Goal: Book appointment/travel/reservation

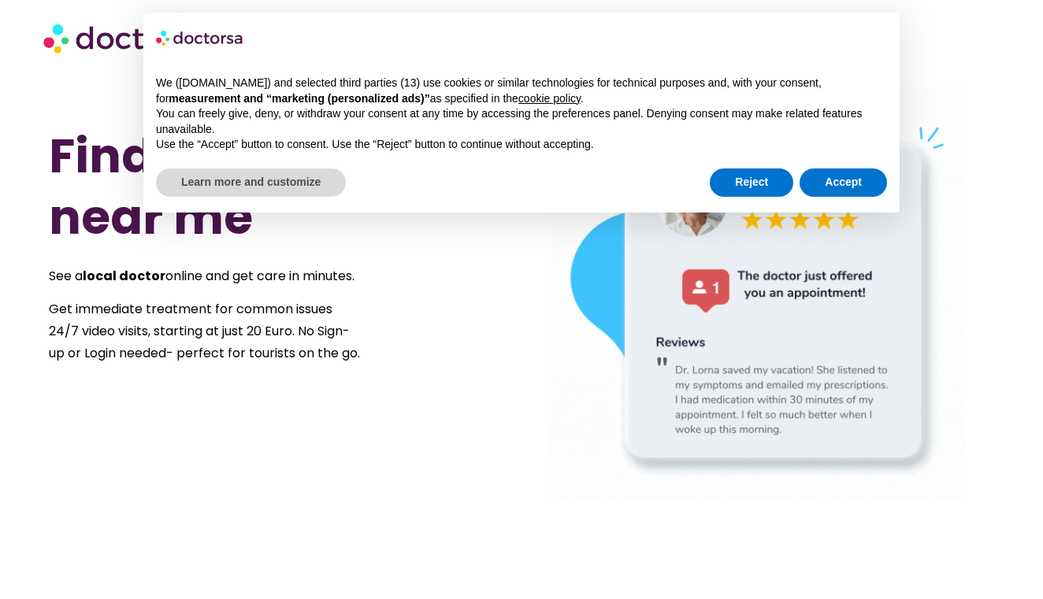
scroll to position [9, 0]
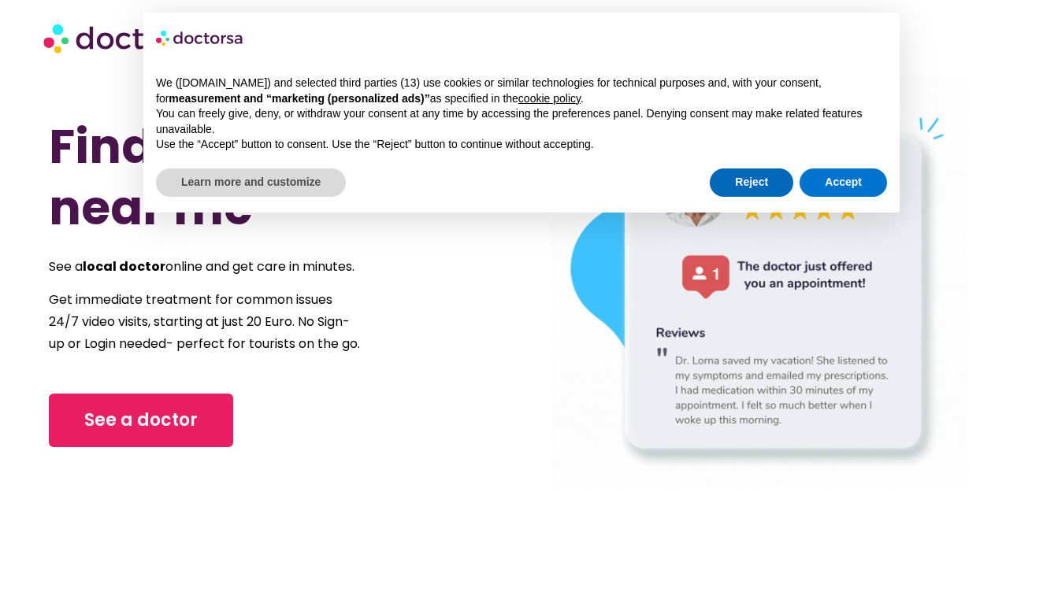
click at [745, 183] on button "Reject" at bounding box center [751, 183] width 83 height 28
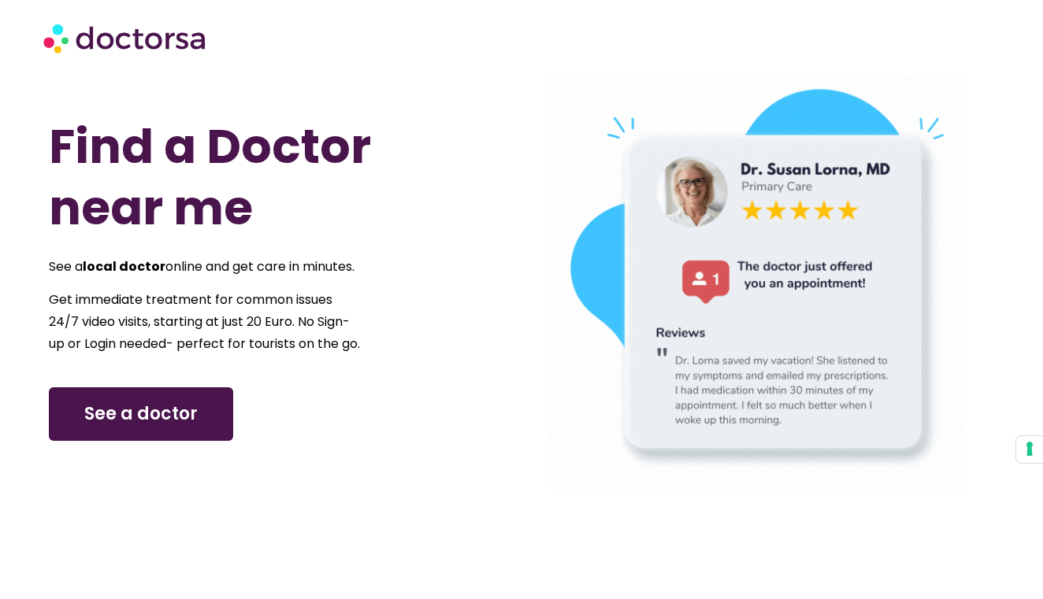
click at [149, 427] on span "See a doctor" at bounding box center [140, 414] width 113 height 25
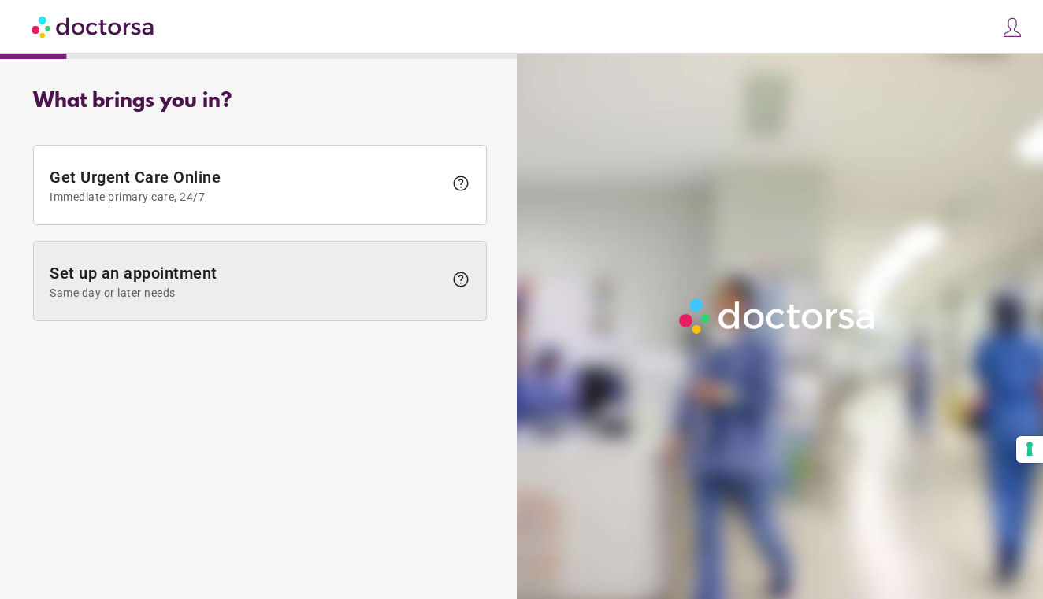
click at [276, 293] on span "Same day or later needs" at bounding box center [247, 293] width 394 height 13
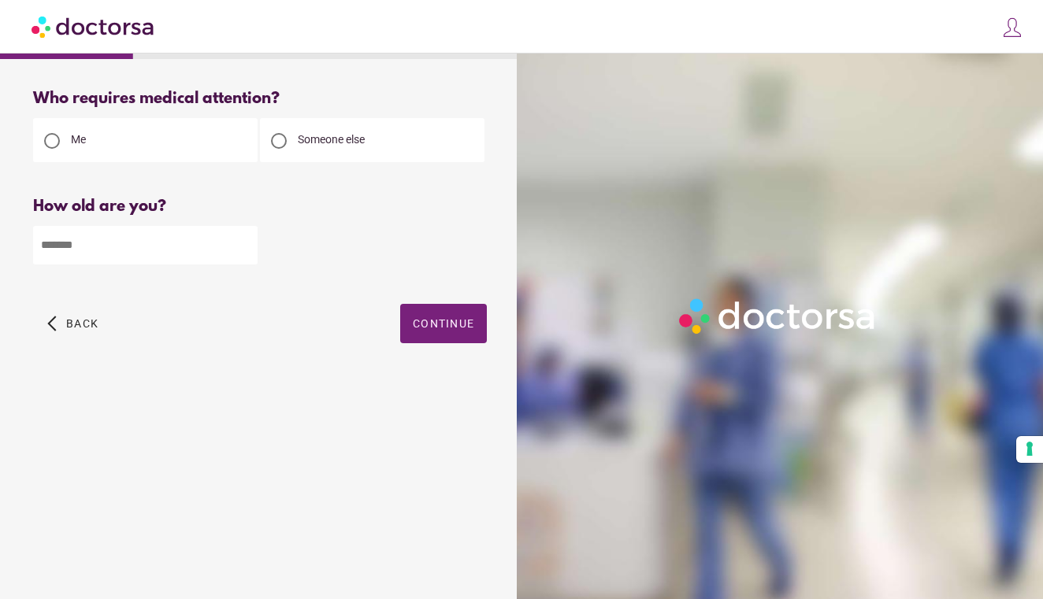
click at [197, 248] on input "number" at bounding box center [145, 245] width 224 height 39
type input "**"
click at [356, 151] on div "Someone else" at bounding box center [372, 140] width 224 height 44
click at [308, 136] on span "Someone else" at bounding box center [331, 139] width 67 height 13
click at [419, 319] on span "Continue" at bounding box center [443, 323] width 61 height 13
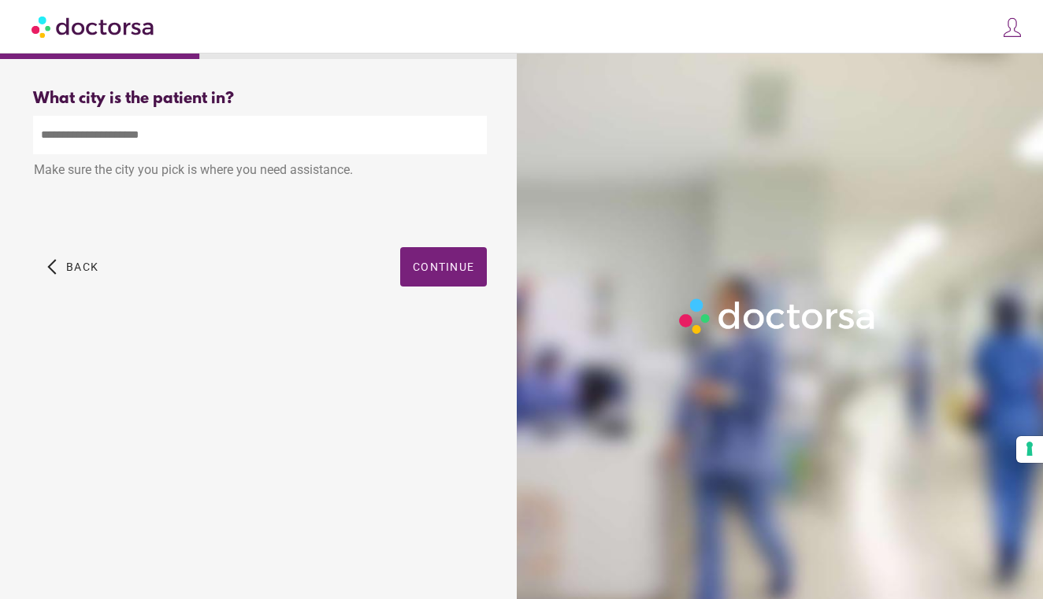
click at [165, 130] on input "text" at bounding box center [260, 135] width 454 height 39
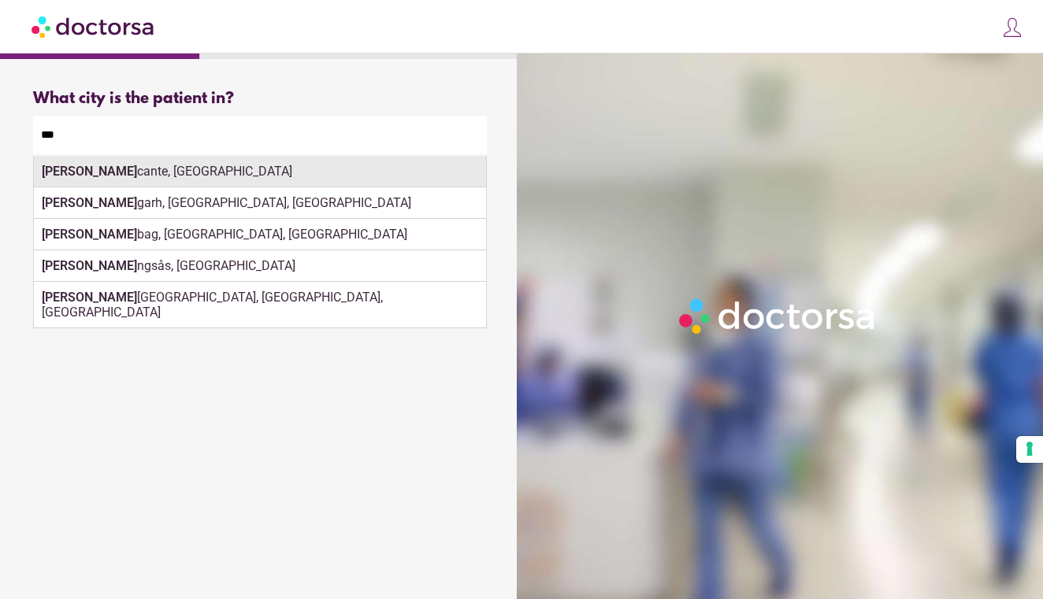
click at [110, 165] on div "Ali cante, Spain" at bounding box center [260, 172] width 452 height 32
type input "**********"
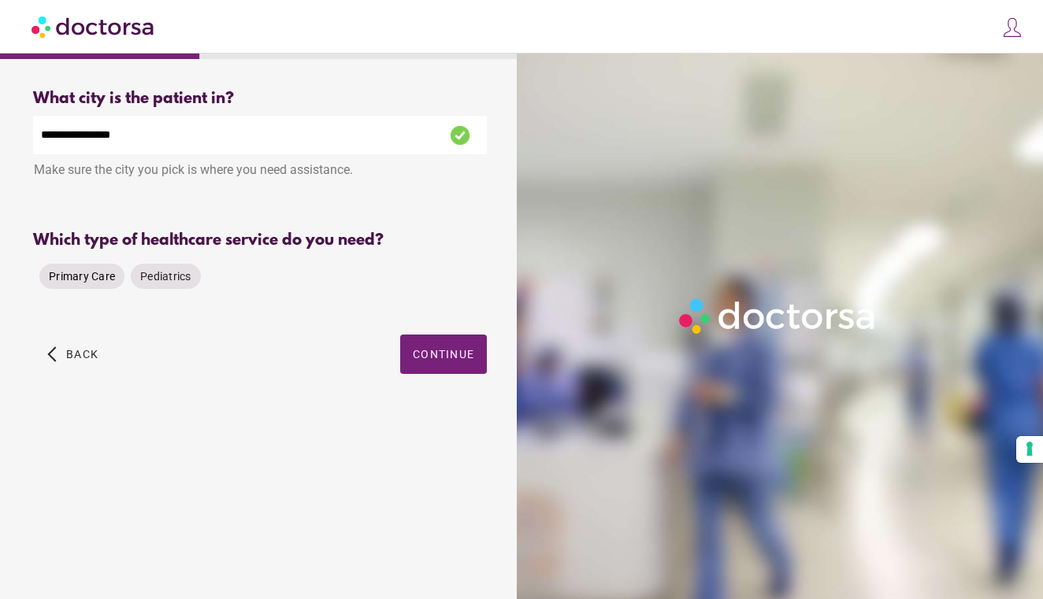
click at [91, 270] on span "Primary Care" at bounding box center [82, 276] width 66 height 13
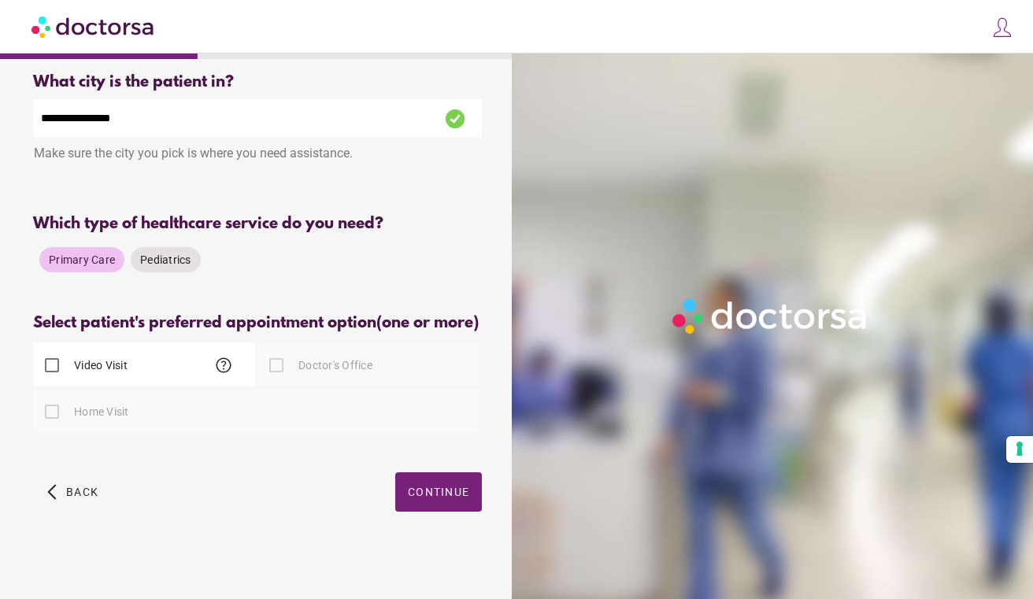
scroll to position [25, 0]
click at [50, 415] on div at bounding box center [52, 412] width 32 height 32
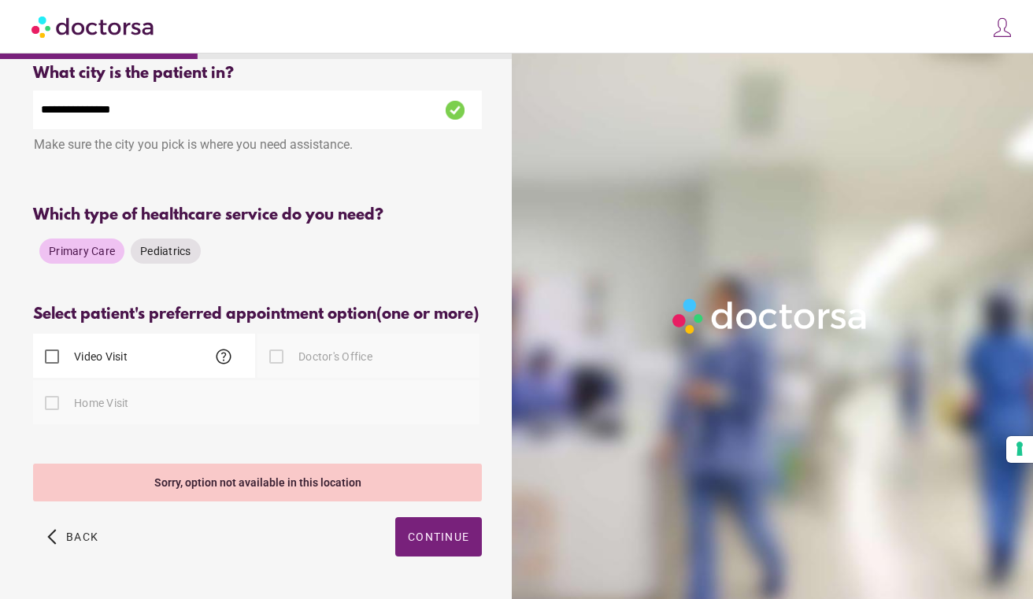
click at [50, 415] on div at bounding box center [52, 404] width 32 height 32
click at [249, 245] on div "Primary Care Pediatrics" at bounding box center [257, 251] width 449 height 38
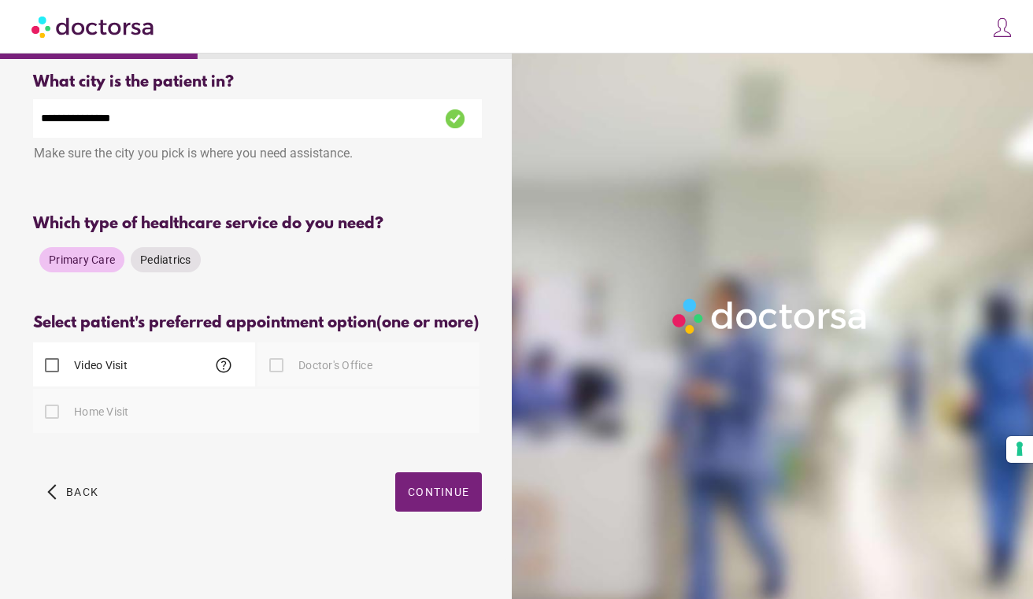
click at [50, 402] on div at bounding box center [52, 412] width 32 height 32
click at [179, 411] on div "Home Visit" at bounding box center [256, 411] width 447 height 44
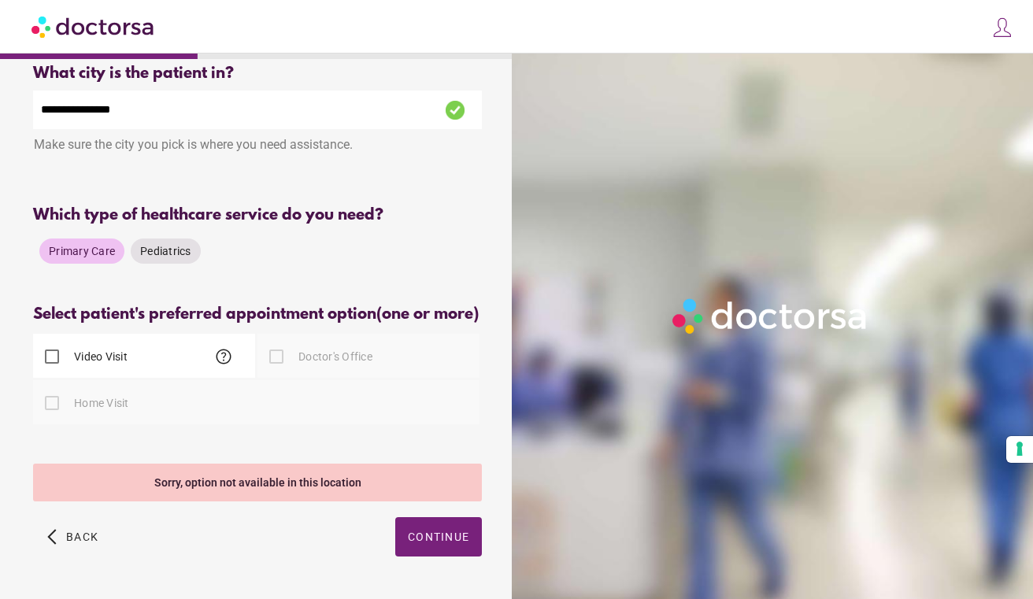
click at [79, 365] on label "Video Visit" at bounding box center [99, 357] width 57 height 16
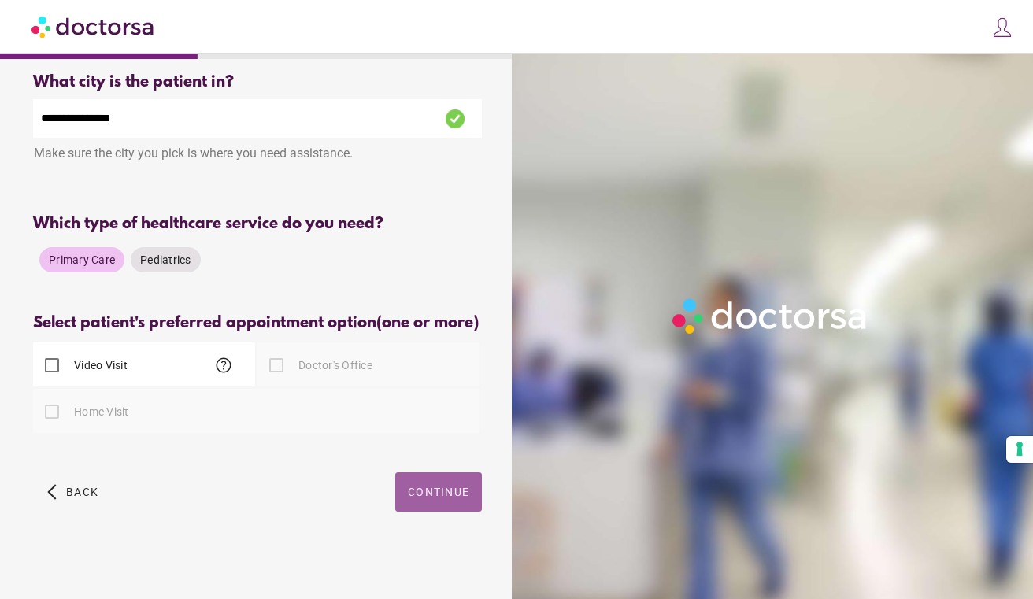
click at [424, 488] on span "Continue" at bounding box center [438, 492] width 61 height 13
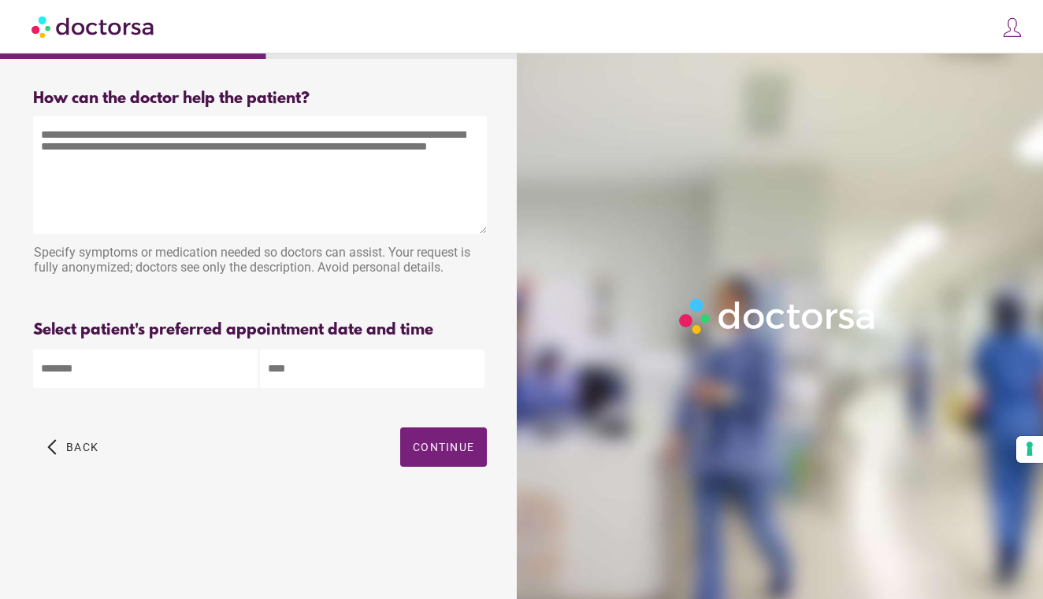
scroll to position [0, 0]
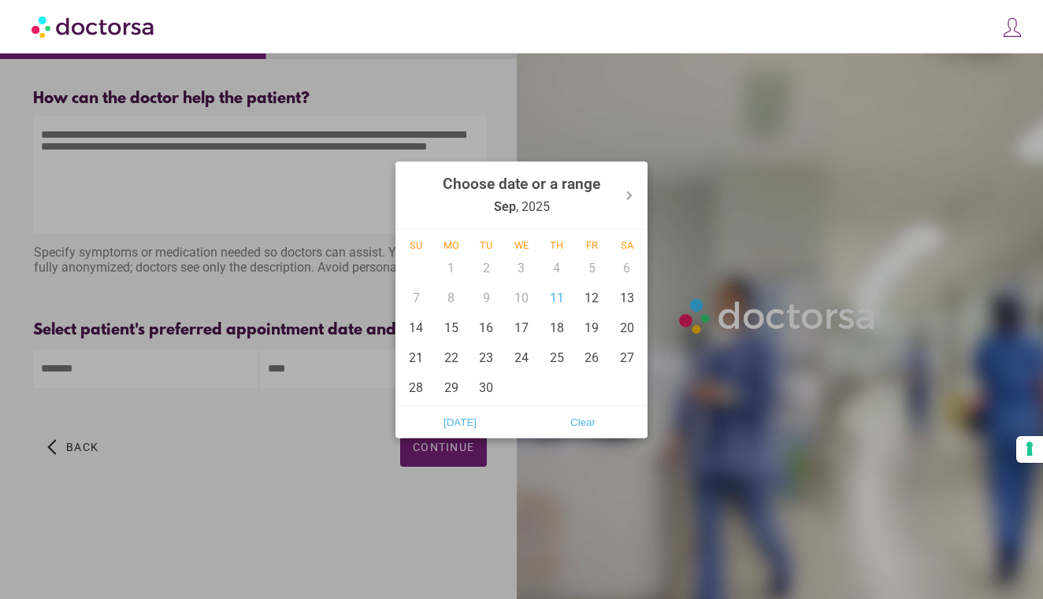
click at [145, 364] on body "**********" at bounding box center [521, 299] width 1043 height 599
click at [556, 302] on div "11" at bounding box center [556, 298] width 35 height 30
type input "******"
click at [555, 298] on div "11" at bounding box center [556, 298] width 35 height 30
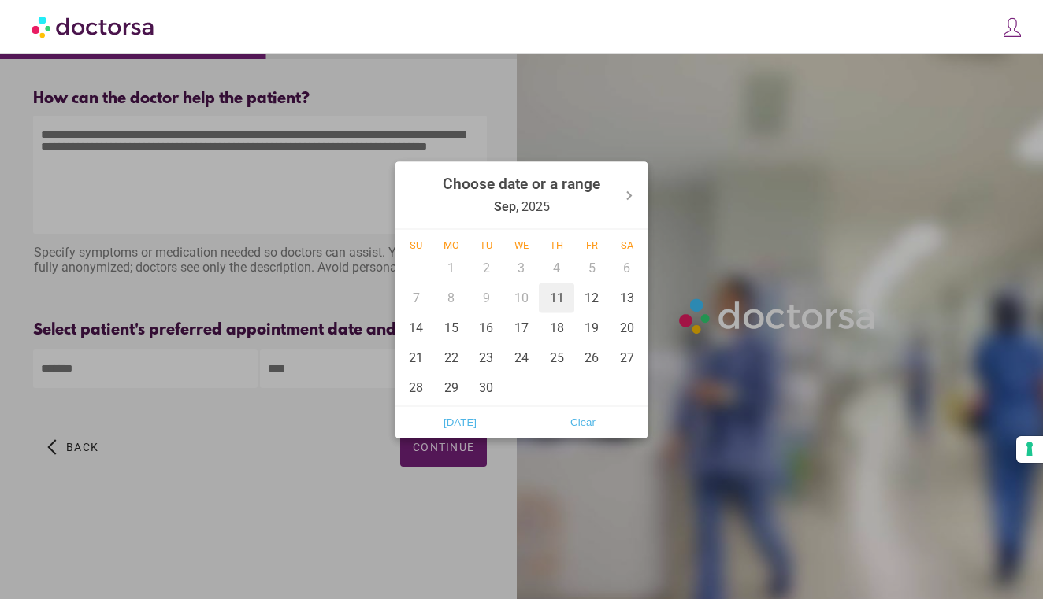
type input "******"
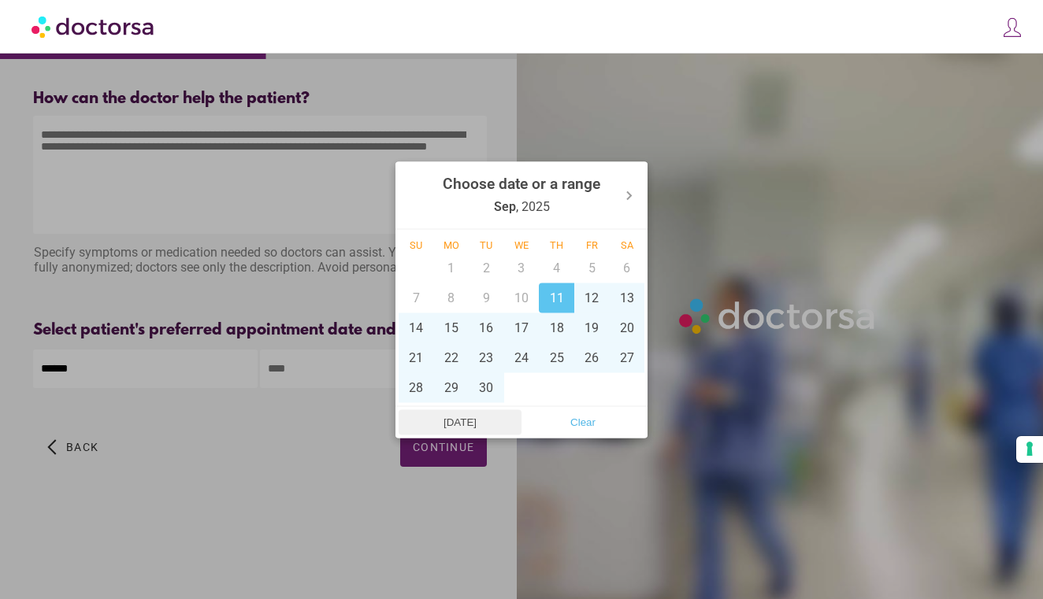
click at [477, 421] on span "Today" at bounding box center [459, 422] width 113 height 24
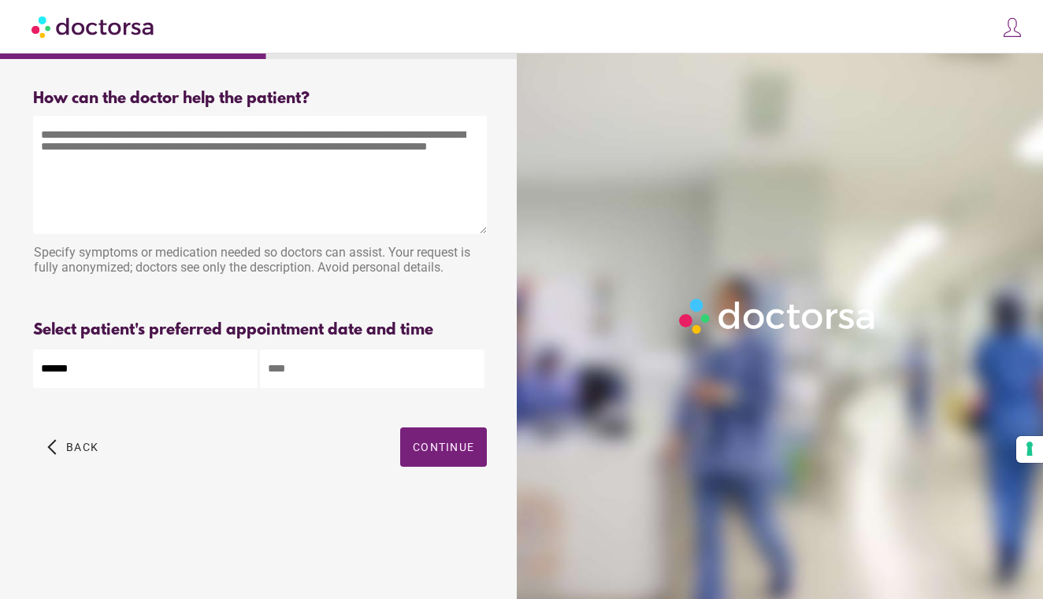
click at [301, 373] on input "text" at bounding box center [372, 369] width 224 height 39
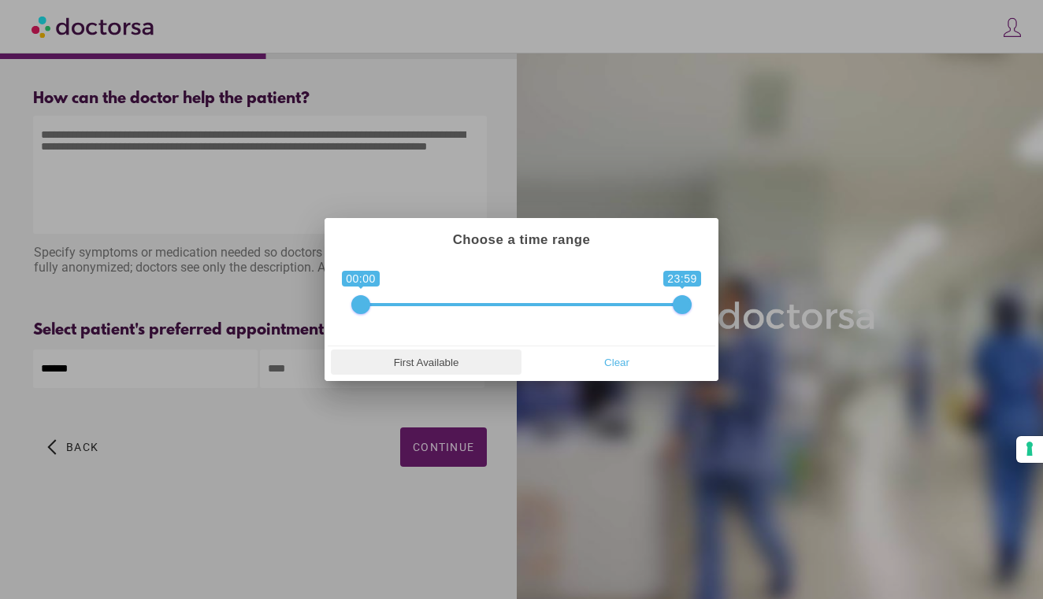
click at [451, 360] on span "First Available" at bounding box center [426, 363] width 181 height 24
type input "**********"
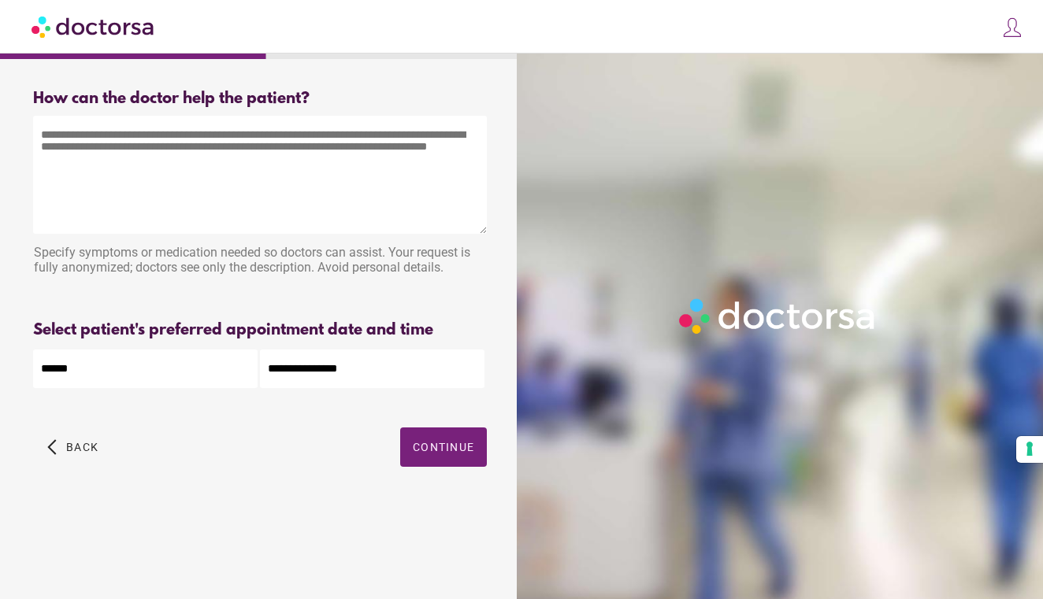
click at [87, 31] on img at bounding box center [94, 26] width 124 height 35
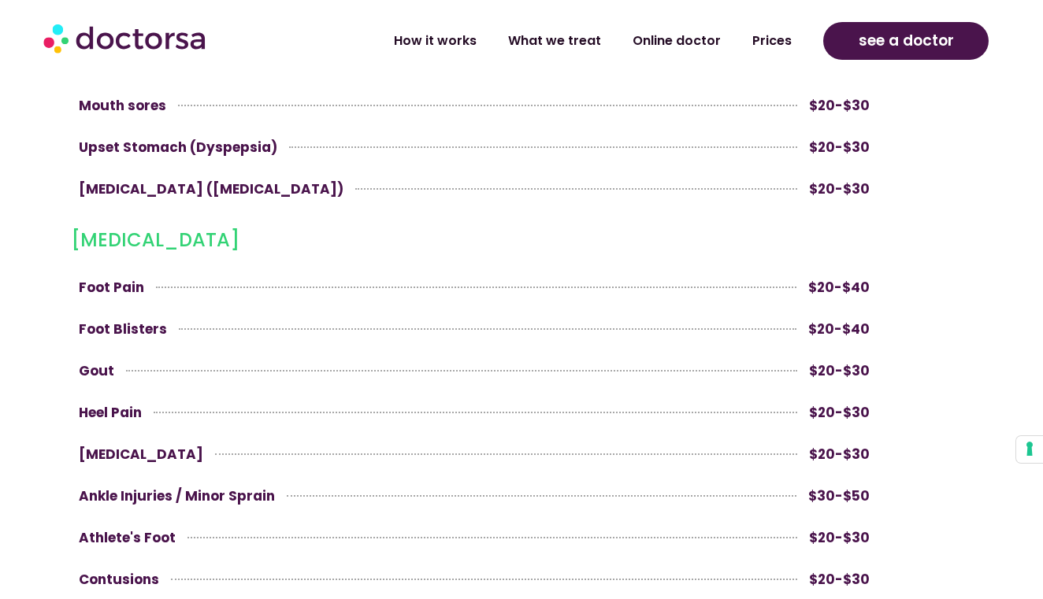
scroll to position [3309, 0]
